Goal: Book appointment/travel/reservation

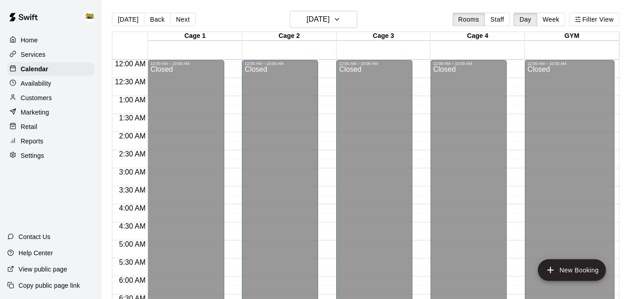
scroll to position [514, 0]
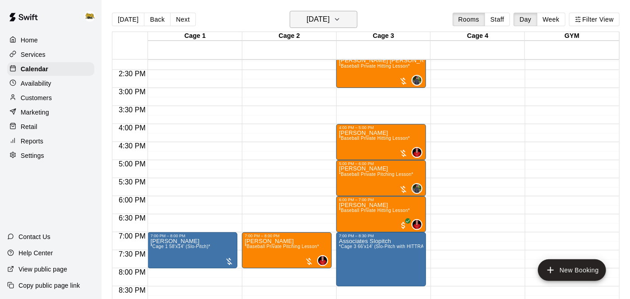
click at [329, 23] on h6 "[DATE]" at bounding box center [317, 19] width 23 height 13
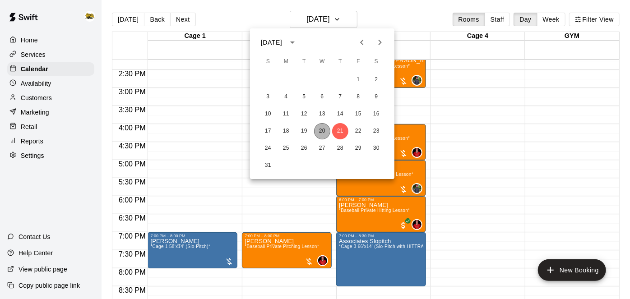
click at [322, 133] on button "20" at bounding box center [322, 131] width 16 height 16
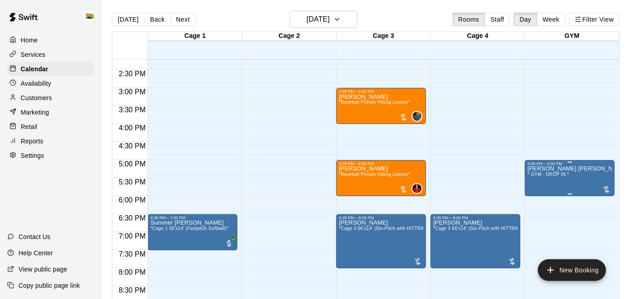
click at [614, 171] on div "5:00 PM – 6:00 PM [PERSON_NAME] [PERSON_NAME] * GYM - DROP IN *" at bounding box center [570, 178] width 90 height 36
click at [617, 234] on div at bounding box center [315, 149] width 630 height 299
click at [617, 234] on div at bounding box center [572, 236] width 94 height 9
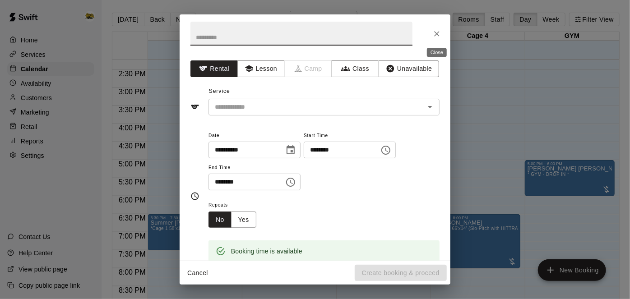
click at [440, 34] on icon "Close" at bounding box center [436, 33] width 9 height 9
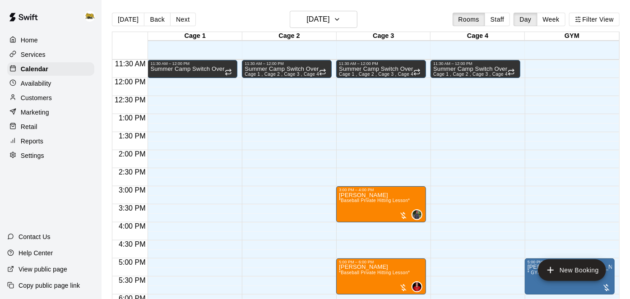
scroll to position [412, 0]
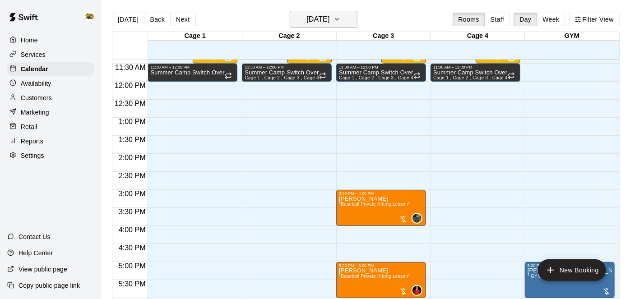
click at [341, 19] on icon "button" at bounding box center [336, 19] width 7 height 11
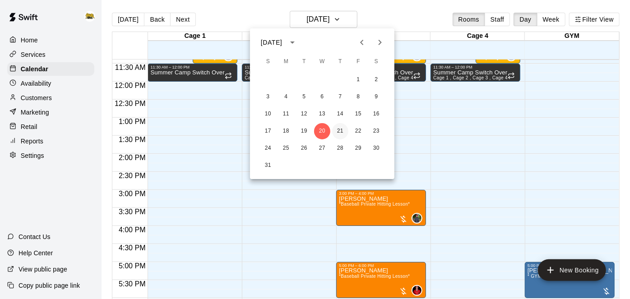
click at [341, 136] on button "21" at bounding box center [340, 131] width 16 height 16
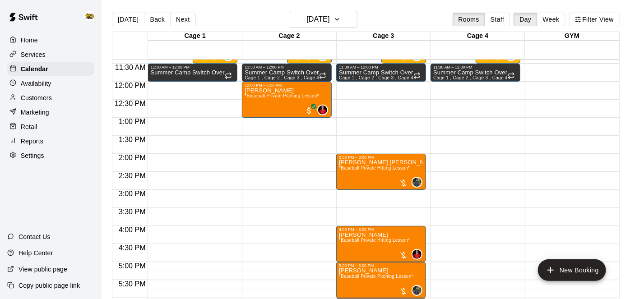
click at [618, 73] on div at bounding box center [572, 77] width 94 height 9
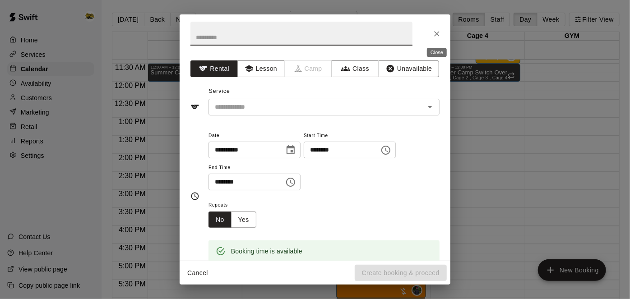
click at [433, 33] on icon "Close" at bounding box center [436, 33] width 9 height 9
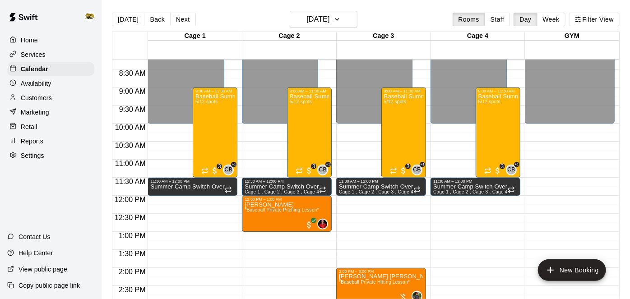
scroll to position [294, 0]
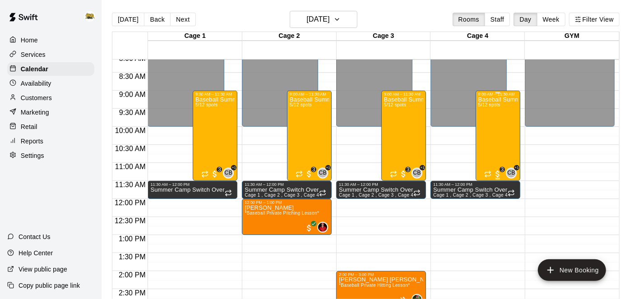
click at [510, 151] on div "Baseball Summer Camp (AM) [DATE], 20, 21 Ages [DEMOGRAPHIC_DATA] 5/12 spots" at bounding box center [497, 246] width 39 height 299
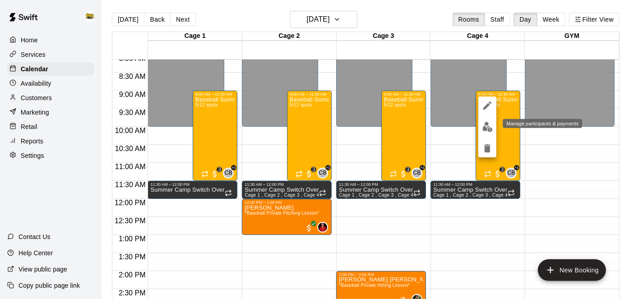
click at [484, 132] on button "edit" at bounding box center [487, 127] width 18 height 18
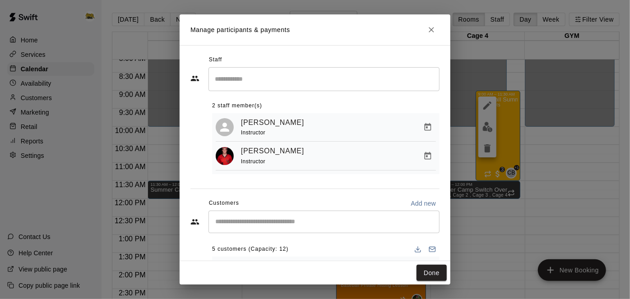
drag, startPoint x: 444, startPoint y: 242, endPoint x: 445, endPoint y: 254, distance: 11.8
click at [445, 254] on div "Staff ​ 2 staff member(s) [PERSON_NAME] Instructor [PERSON_NAME] Instructor Cus…" at bounding box center [315, 153] width 271 height 216
click at [431, 29] on icon "Close" at bounding box center [431, 29] width 5 height 5
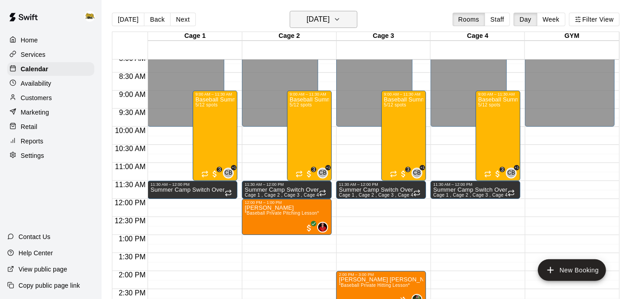
click at [345, 25] on button "[DATE]" at bounding box center [324, 19] width 68 height 17
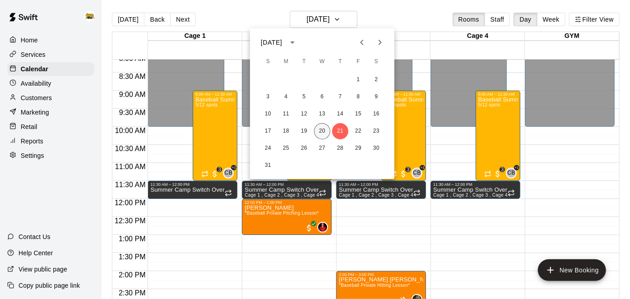
click at [323, 132] on button "20" at bounding box center [322, 131] width 16 height 16
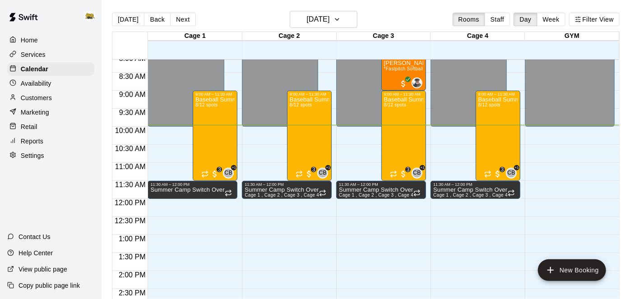
click at [629, 98] on html "Home Services Calendar Availability Customers Marketing Retail Reports Settings…" at bounding box center [315, 157] width 630 height 314
click at [622, 109] on div "[DATE] Back [DATE][DATE] Rooms Staff Day Week Filter View Cage 1 20 Wed Cage 2 …" at bounding box center [365, 160] width 521 height 299
click at [620, 122] on div "[DATE] Back [DATE][DATE] Rooms Staff Day Week Filter View Cage 1 20 Wed Cage 2 …" at bounding box center [365, 160] width 521 height 299
click at [617, 157] on div at bounding box center [572, 158] width 94 height 9
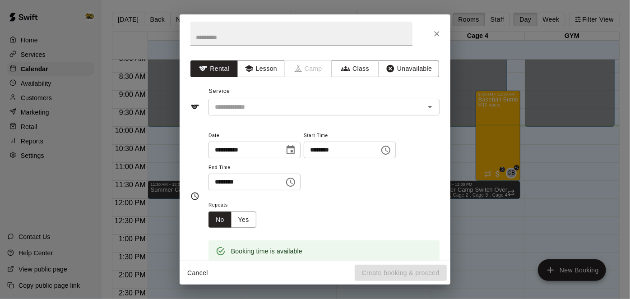
click at [617, 161] on div "**********" at bounding box center [315, 149] width 630 height 299
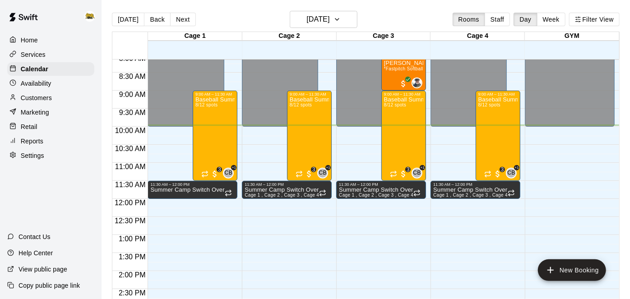
click at [621, 178] on div "[DATE] Back [DATE][DATE] Rooms Staff Day Week Filter View Cage 1 20 Wed Cage 2 …" at bounding box center [365, 160] width 521 height 299
click at [620, 179] on div "[DATE] Back [DATE][DATE] Rooms Staff Day Week Filter View Cage 1 20 Wed Cage 2 …" at bounding box center [365, 160] width 521 height 299
click at [618, 180] on div at bounding box center [572, 176] width 94 height 9
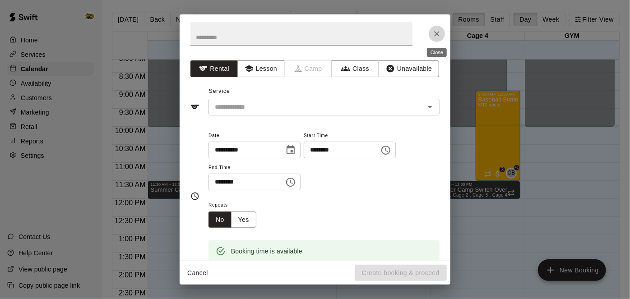
click at [437, 39] on button "Close" at bounding box center [437, 34] width 16 height 16
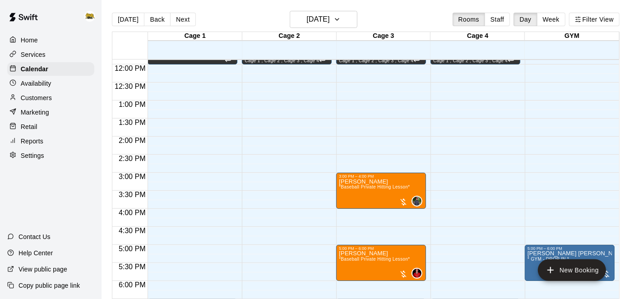
scroll to position [426, 0]
